Goal: Find contact information

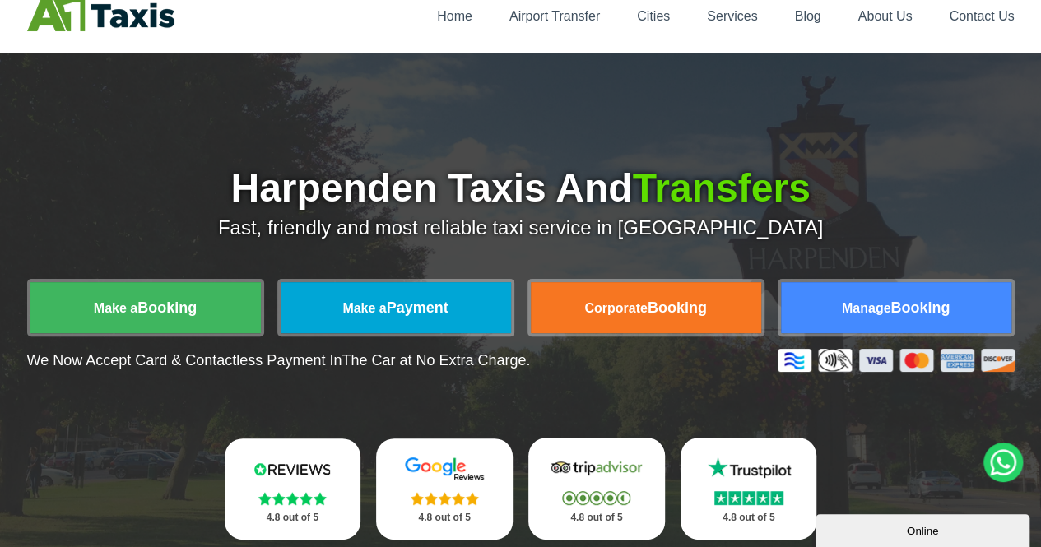
scroll to position [71, 0]
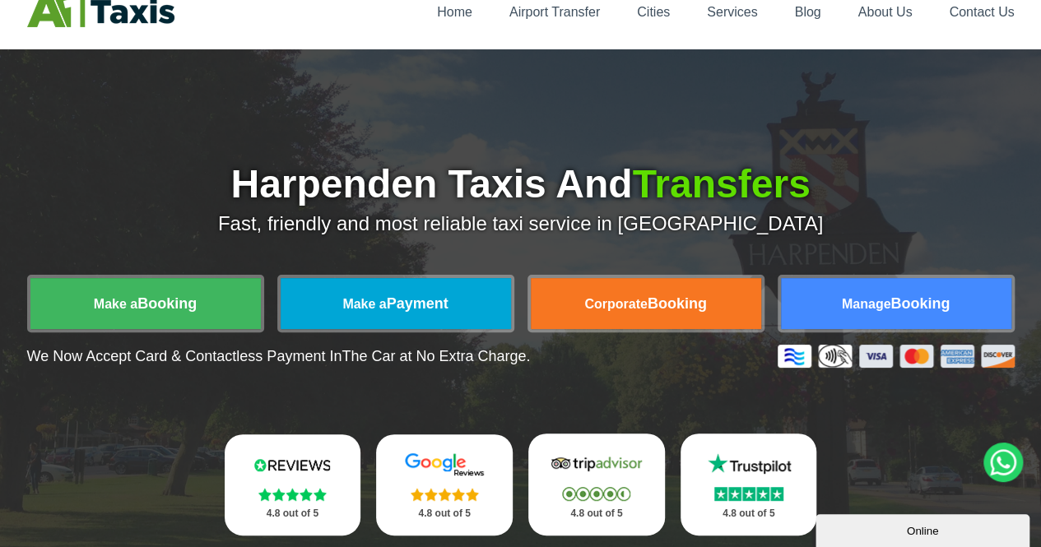
click at [972, 21] on div "Home Airport Transfer Cities Services Blog About Us Contact Us" at bounding box center [520, 11] width 987 height 37
click at [961, 5] on link "Contact Us" at bounding box center [980, 12] width 65 height 14
